Goal: Task Accomplishment & Management: Use online tool/utility

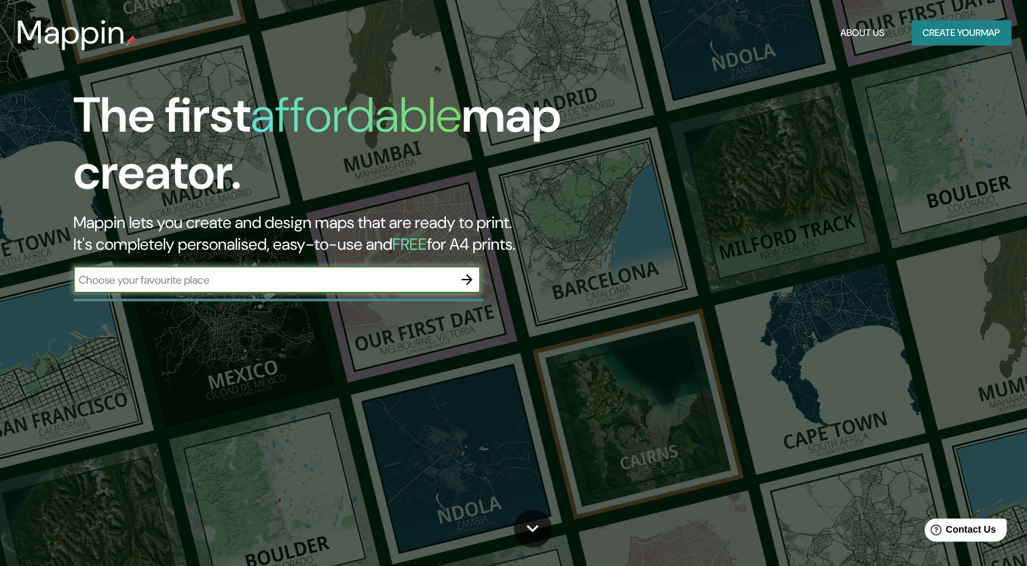
click at [274, 274] on input "text" at bounding box center [263, 280] width 380 height 16
type input "morelia"
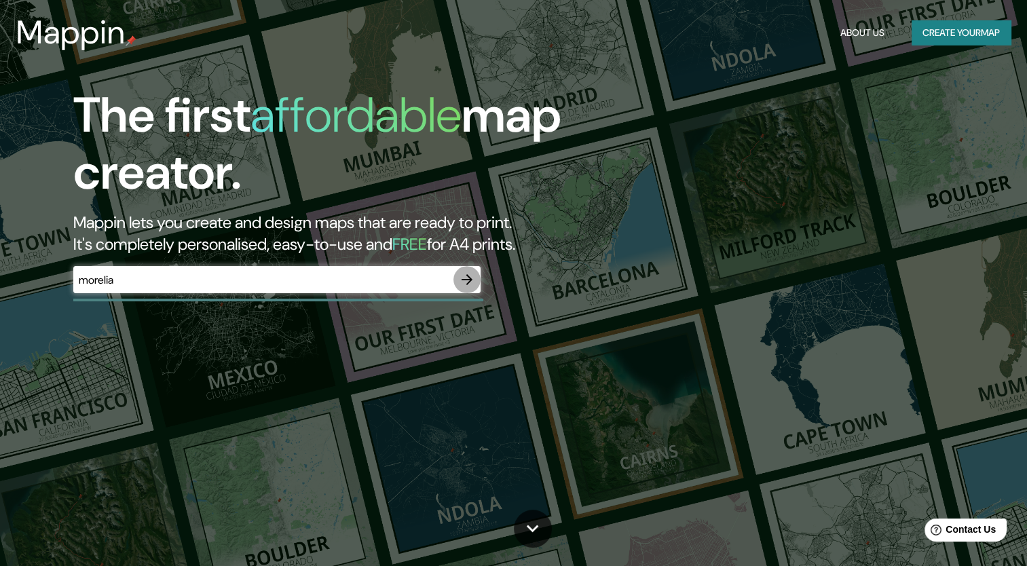
click at [464, 279] on icon "button" at bounding box center [467, 279] width 11 height 11
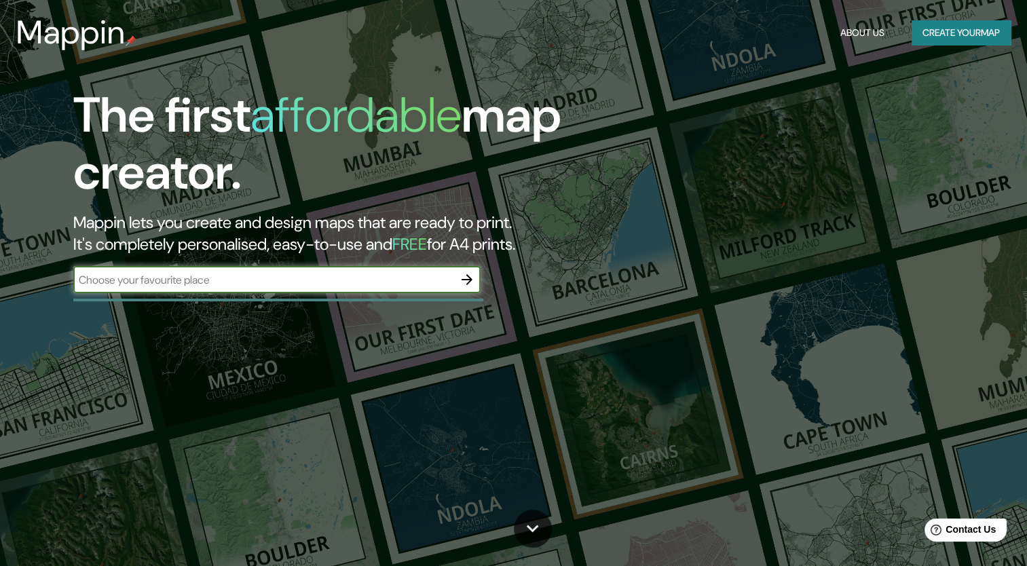
click at [358, 286] on input "text" at bounding box center [263, 280] width 380 height 16
type input "[GEOGRAPHIC_DATA]"
click at [472, 278] on icon "button" at bounding box center [467, 279] width 16 height 16
